Goal: Task Accomplishment & Management: Manage account settings

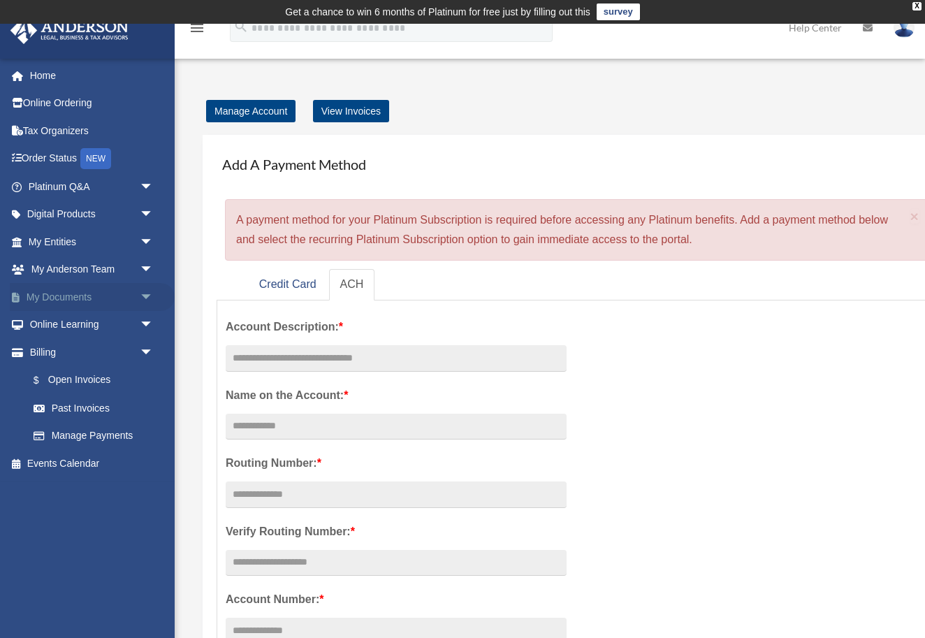
click at [96, 293] on link "My Documents arrow_drop_down" at bounding box center [92, 297] width 165 height 28
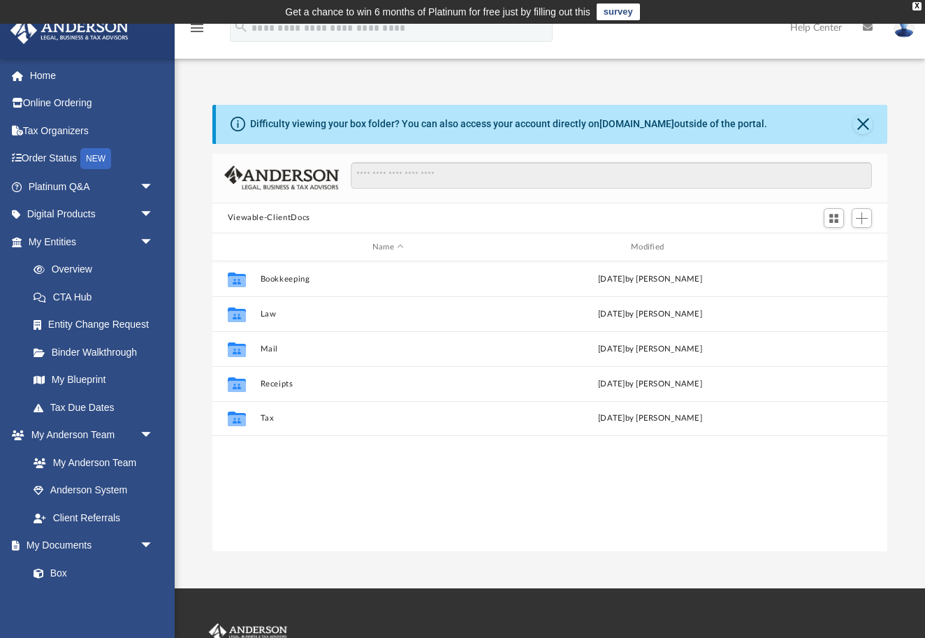
click at [897, 37] on link at bounding box center [904, 27] width 42 height 61
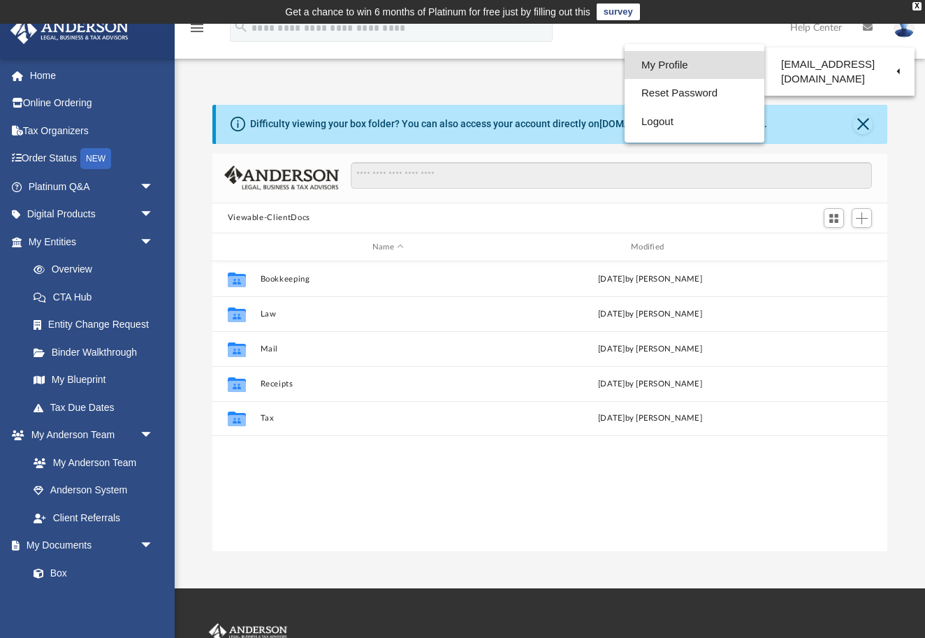
click at [700, 62] on link "My Profile" at bounding box center [694, 65] width 140 height 29
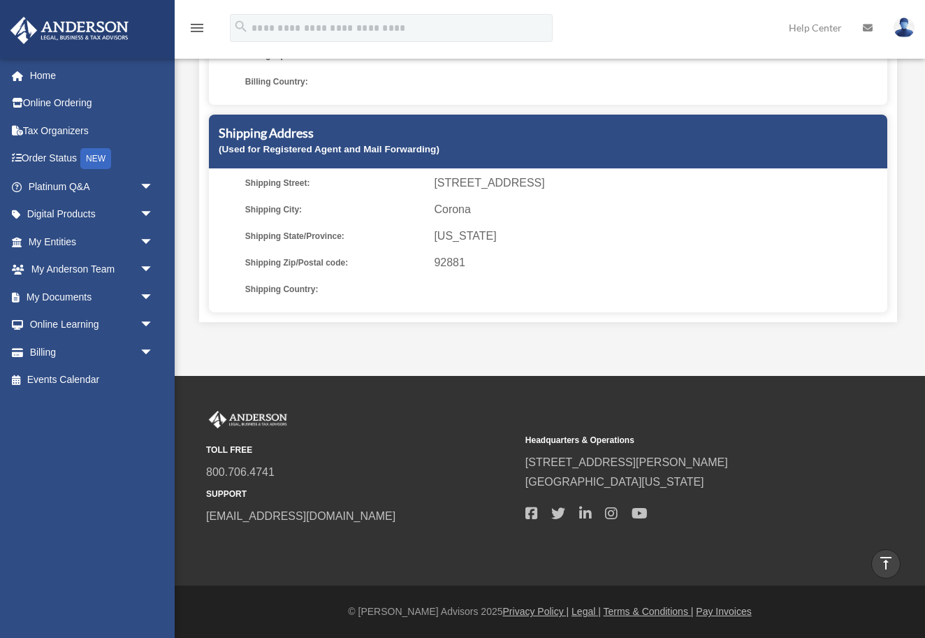
scroll to position [381, 0]
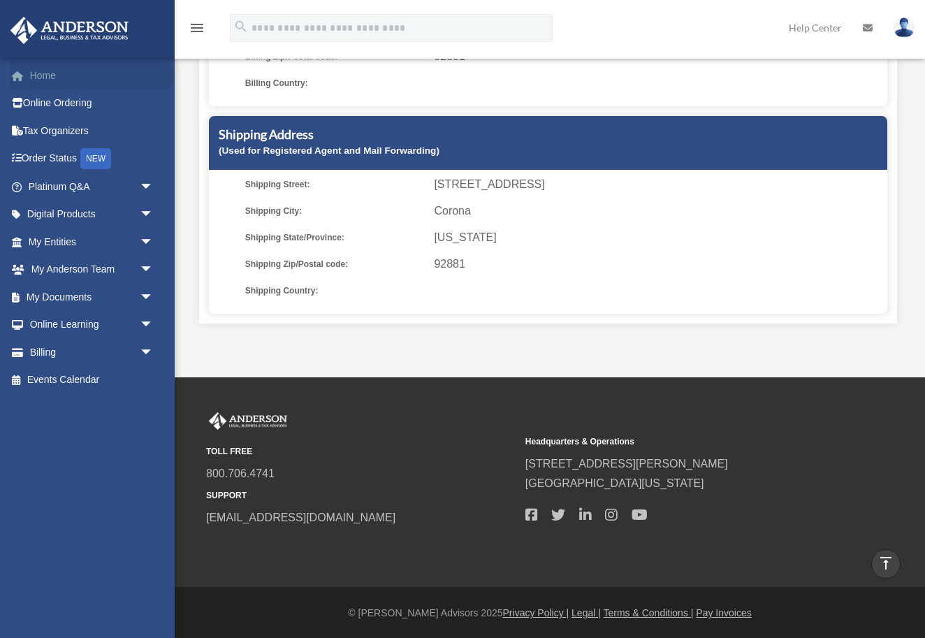
click at [110, 80] on link "Home" at bounding box center [92, 75] width 165 height 28
click at [47, 79] on link "Home" at bounding box center [92, 75] width 165 height 28
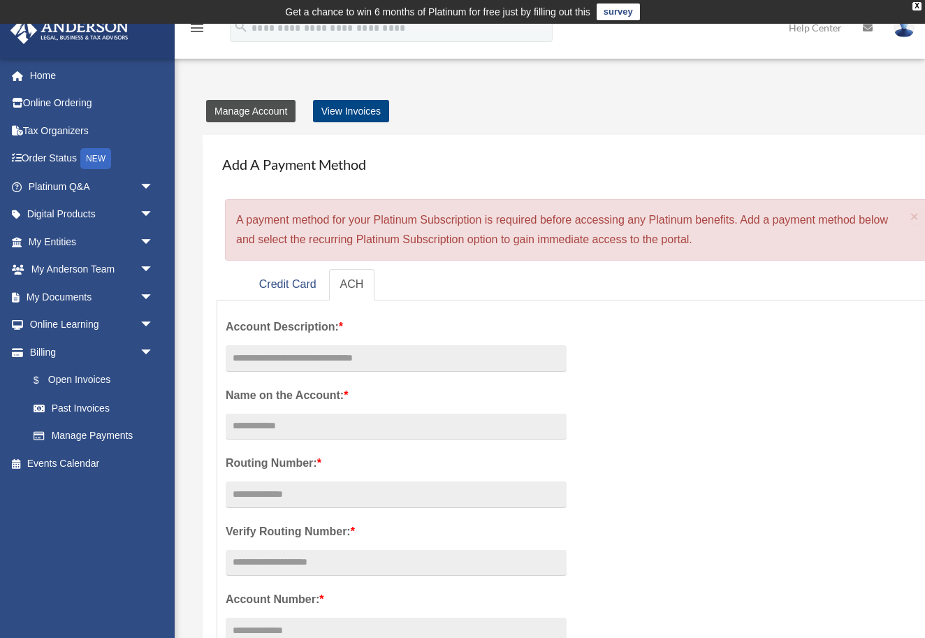
click at [272, 115] on link "Manage Account" at bounding box center [250, 111] width 89 height 22
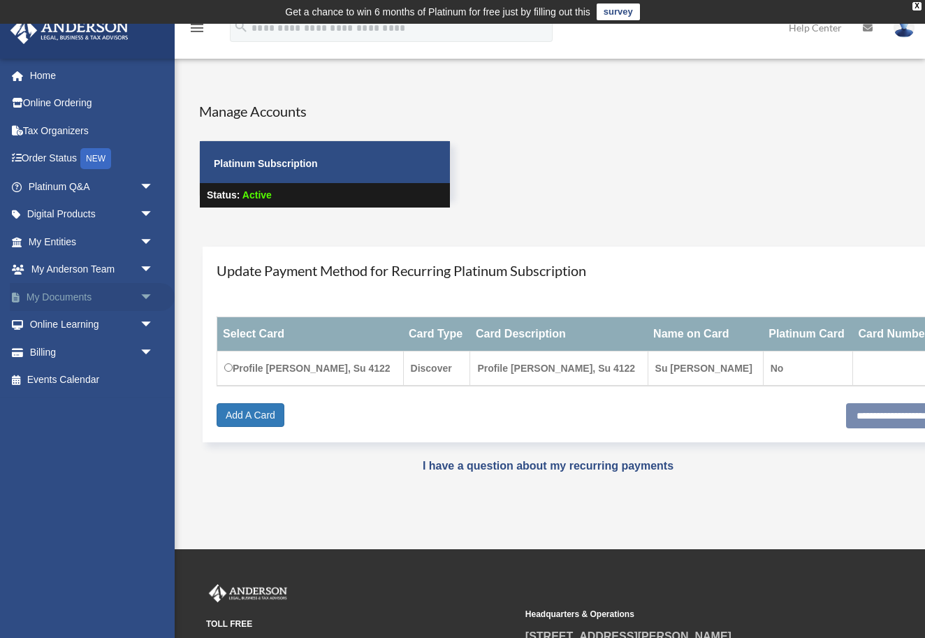
click at [80, 289] on link "My Documents arrow_drop_down" at bounding box center [92, 297] width 165 height 28
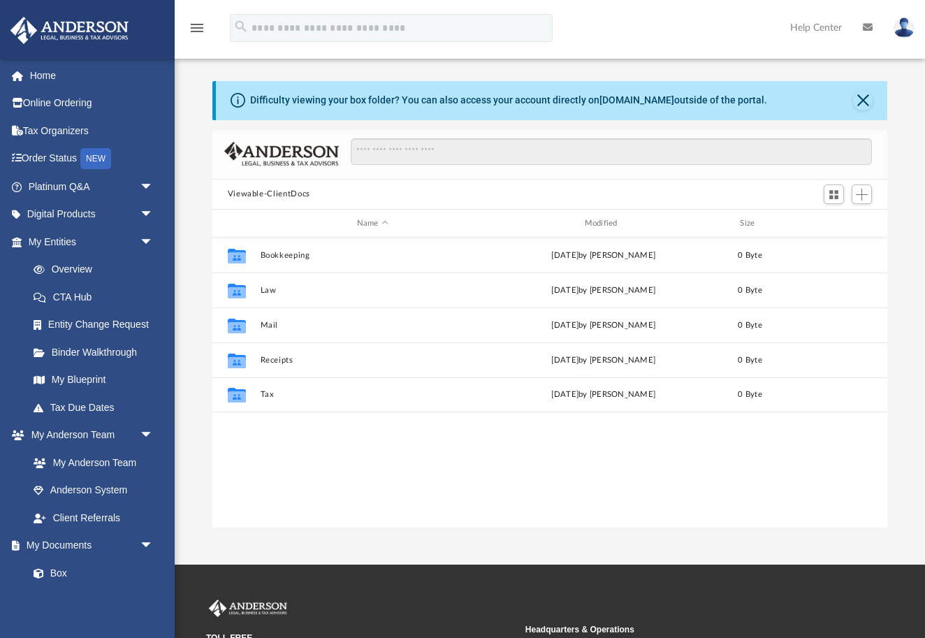
scroll to position [318, 675]
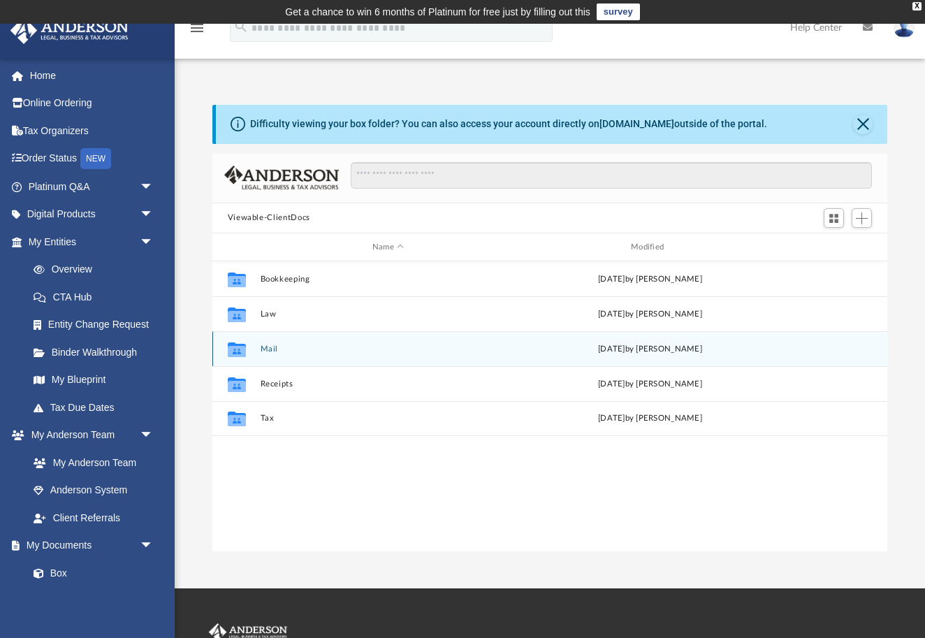
click at [302, 344] on button "Mail" at bounding box center [388, 348] width 256 height 9
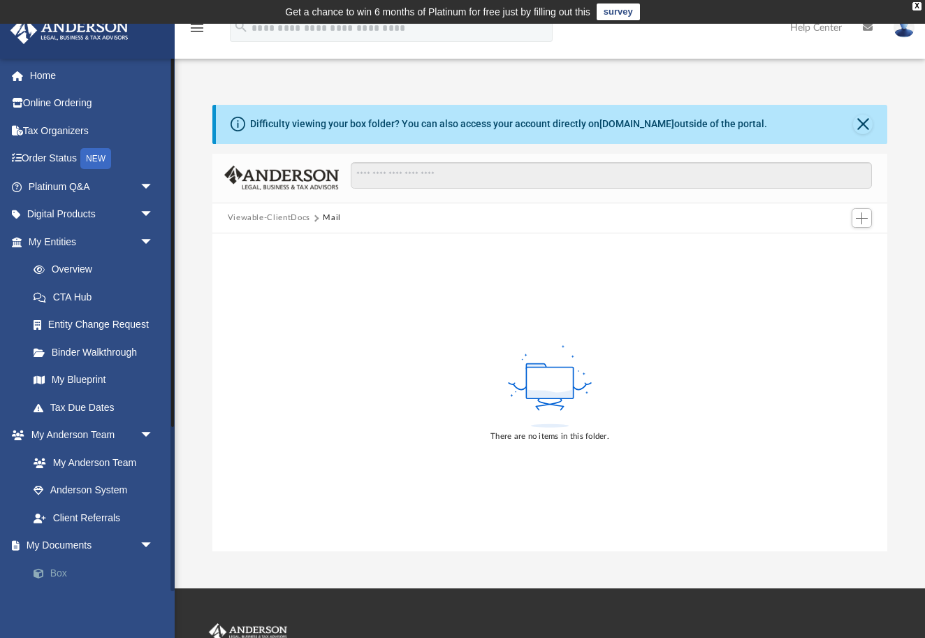
click at [65, 572] on link "Box" at bounding box center [97, 573] width 155 height 28
click at [58, 569] on link "Box" at bounding box center [97, 573] width 155 height 28
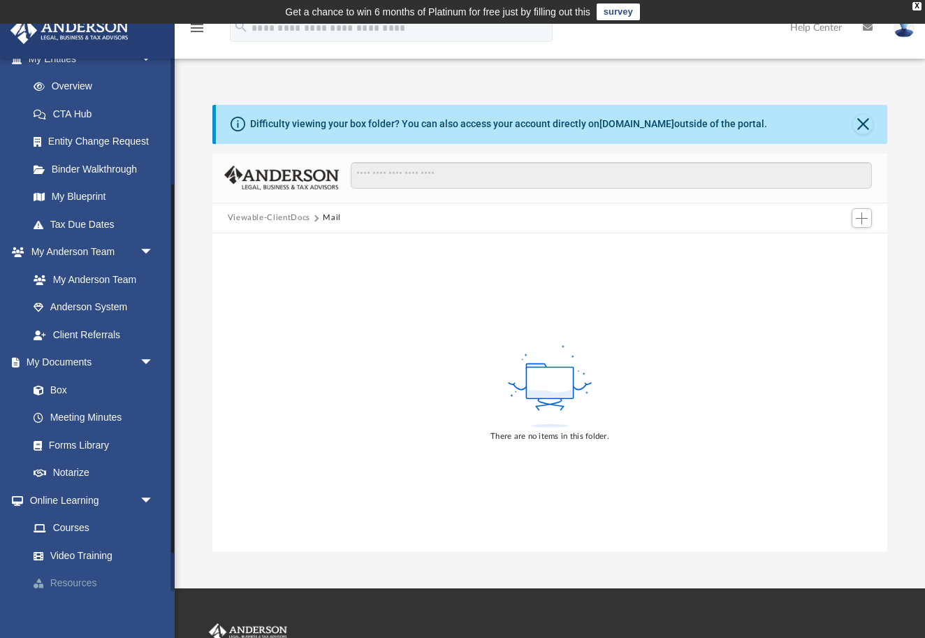
scroll to position [182, 0]
click at [54, 384] on link "Box" at bounding box center [97, 390] width 155 height 28
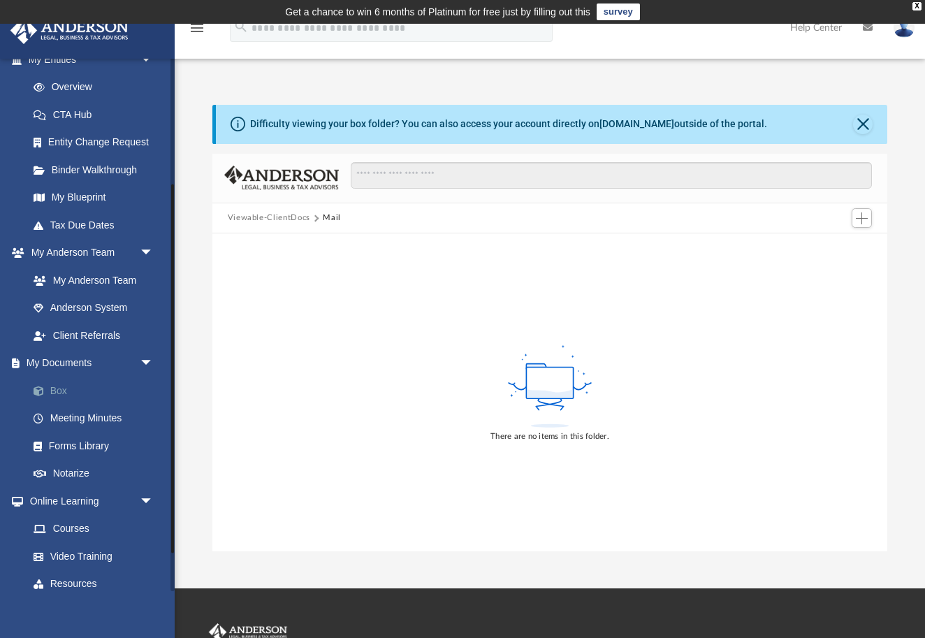
click at [54, 384] on link "Box" at bounding box center [97, 390] width 155 height 28
click at [74, 437] on link "Forms Library" at bounding box center [97, 446] width 155 height 28
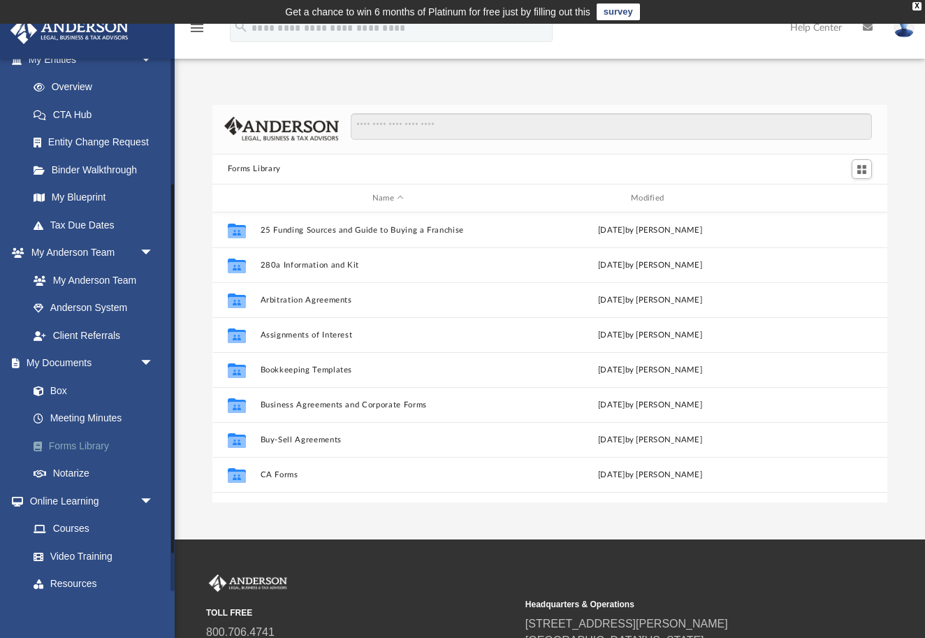
scroll to position [318, 675]
click at [140, 360] on span "arrow_drop_down" at bounding box center [154, 363] width 28 height 29
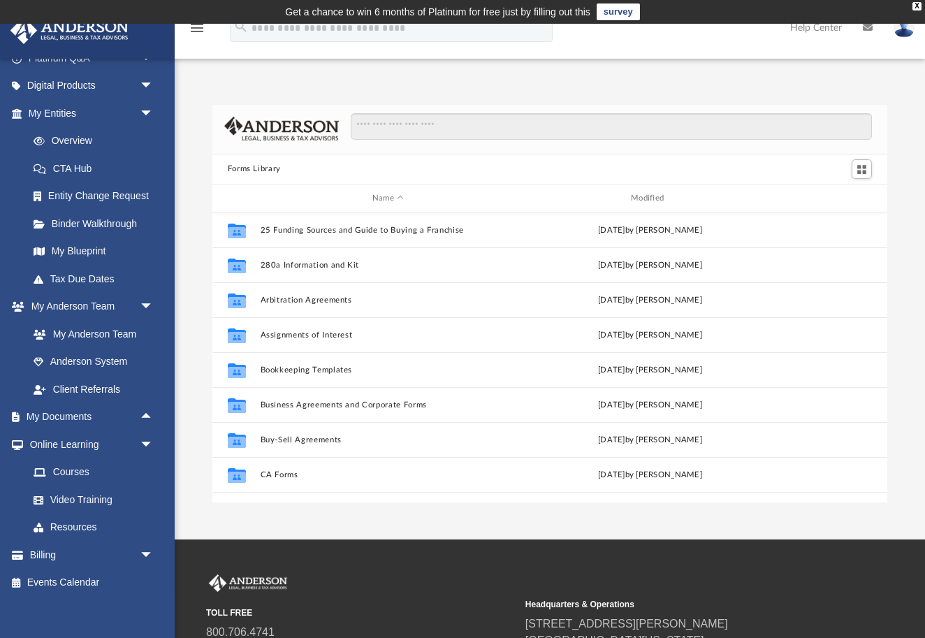
click at [902, 36] on img at bounding box center [903, 27] width 21 height 20
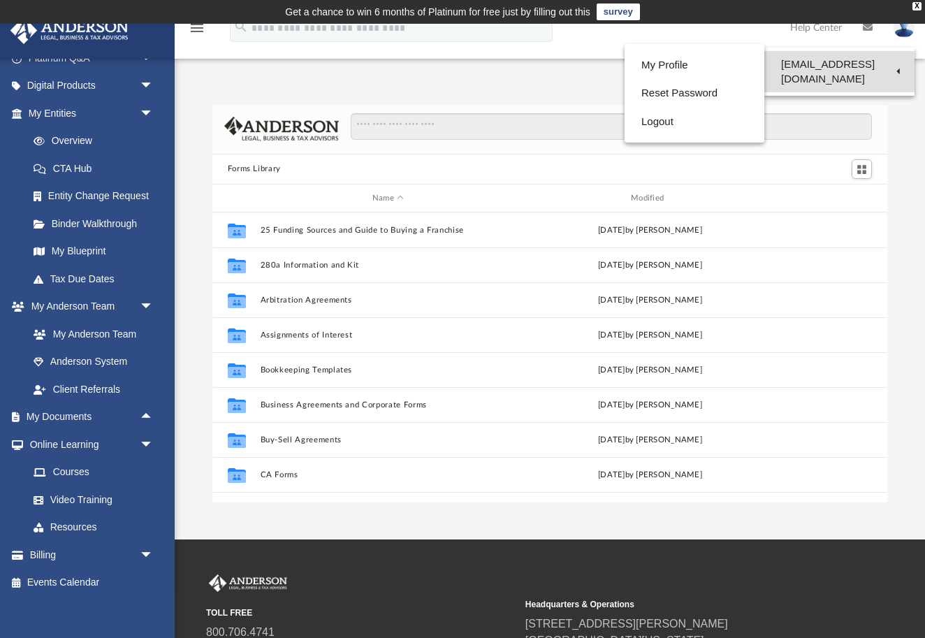
click at [886, 68] on link "[EMAIL_ADDRESS][DOMAIN_NAME]" at bounding box center [839, 71] width 150 height 41
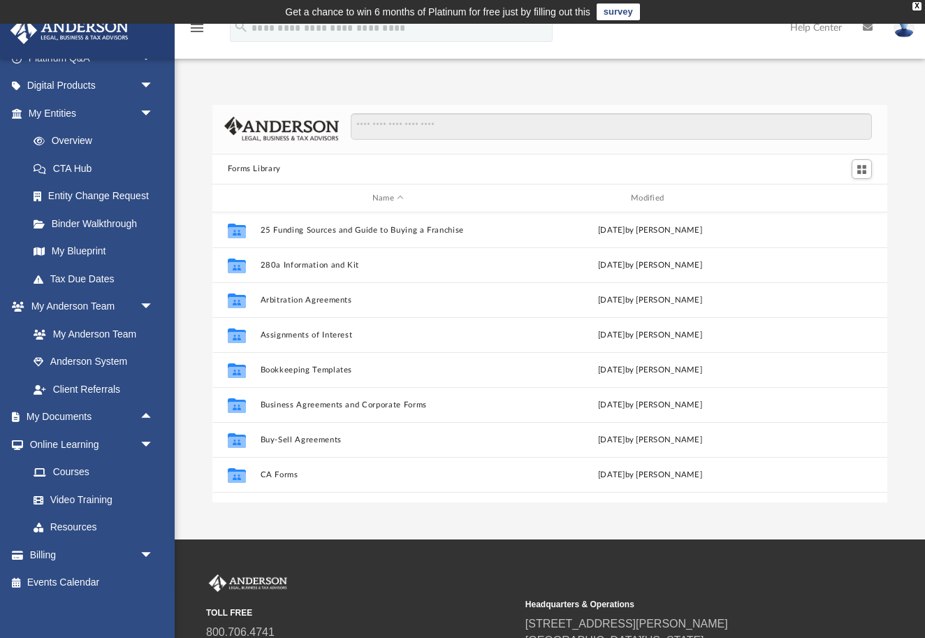
click at [886, 68] on div "App paingwati7@gmail.com Sign Out paingwati7@gmail.com Home Online Ordering Tax…" at bounding box center [462, 281] width 925 height 441
click at [900, 34] on img at bounding box center [903, 27] width 21 height 20
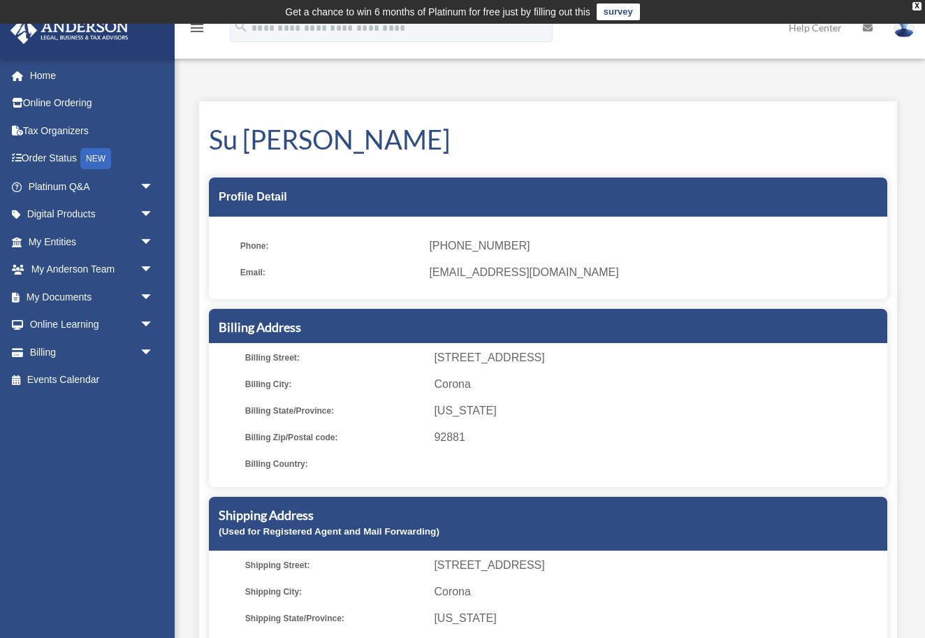
click at [900, 34] on img at bounding box center [903, 27] width 21 height 20
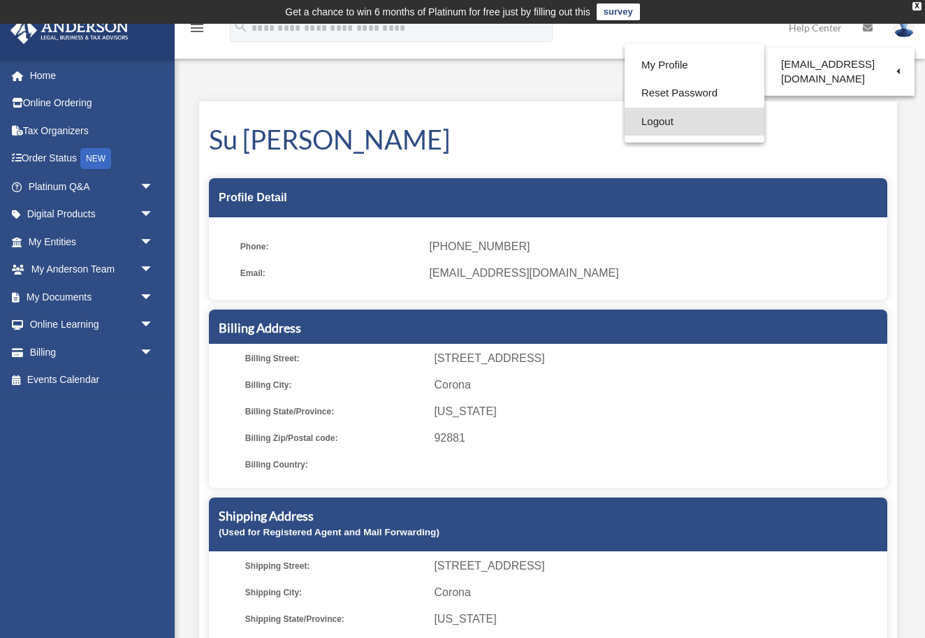
click at [708, 118] on link "Logout" at bounding box center [694, 122] width 140 height 29
